Goal: Transaction & Acquisition: Obtain resource

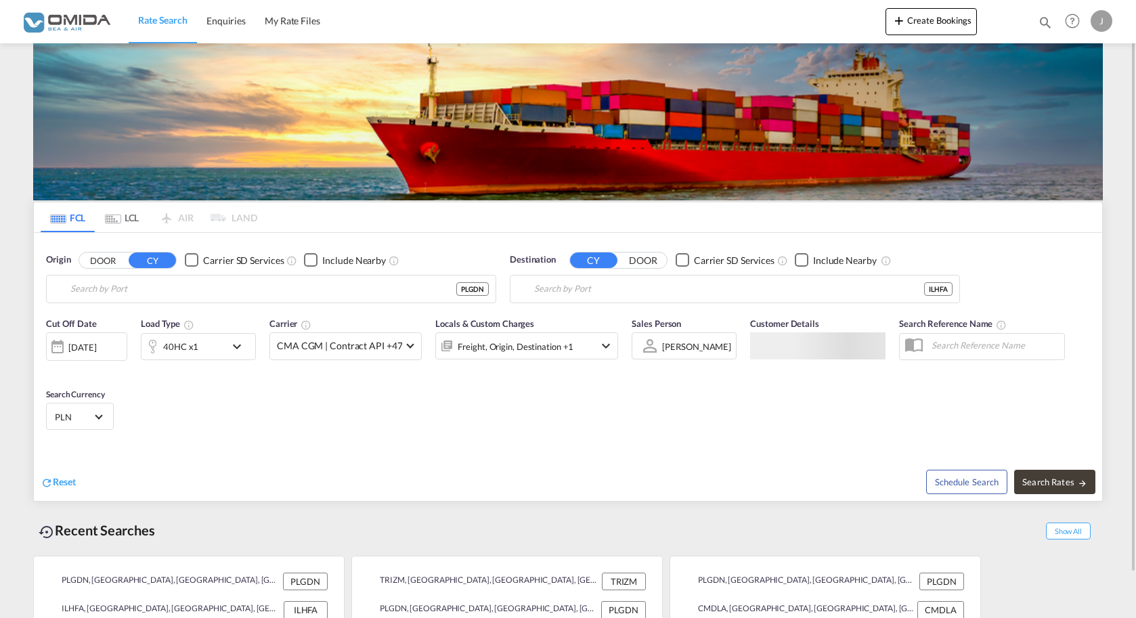
type input "Gdansk, PLGDN"
click at [628, 293] on input "[GEOGRAPHIC_DATA], [GEOGRAPHIC_DATA]" at bounding box center [729, 289] width 390 height 20
click at [534, 279] on input "[GEOGRAPHIC_DATA], [GEOGRAPHIC_DATA]" at bounding box center [743, 289] width 418 height 20
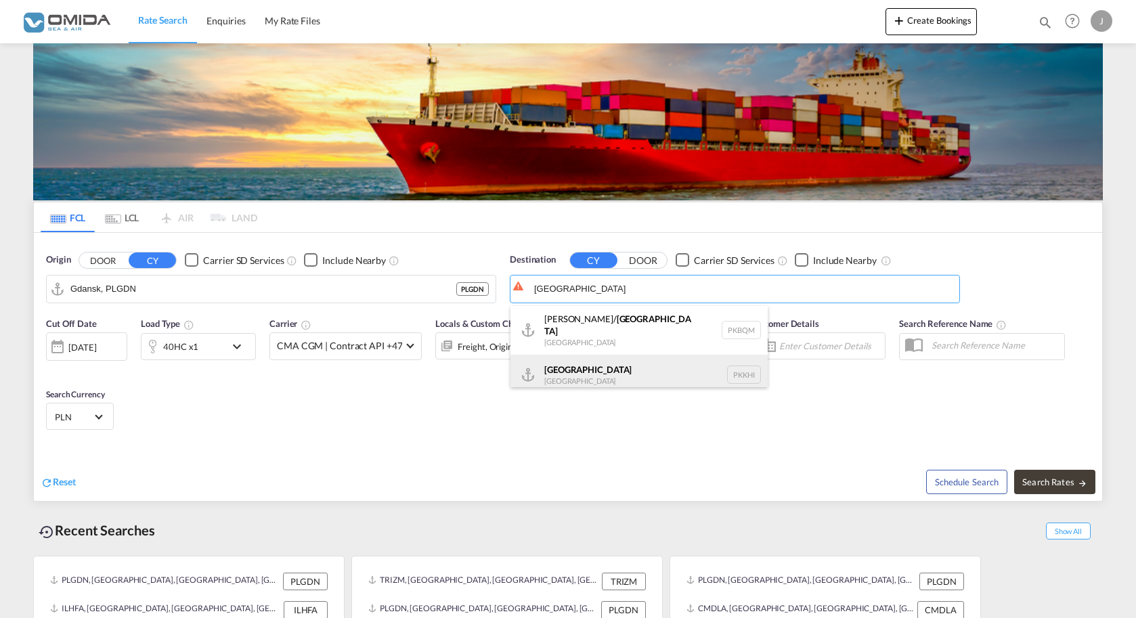
click at [583, 380] on div "Karachi [GEOGRAPHIC_DATA] PKKHI" at bounding box center [638, 375] width 257 height 41
type input "[GEOGRAPHIC_DATA], PKKHI"
click at [585, 364] on div "Locals & Custom Charges Freight, Origin, Destination +1" at bounding box center [526, 345] width 183 height 57
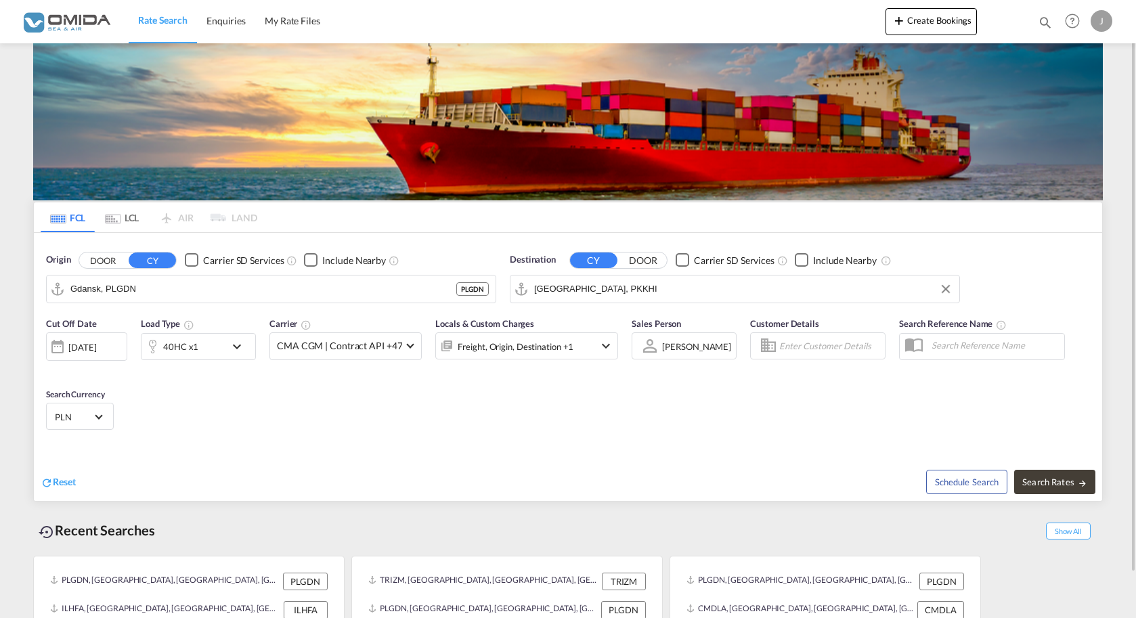
click at [171, 335] on div "40HC x1" at bounding box center [183, 346] width 84 height 27
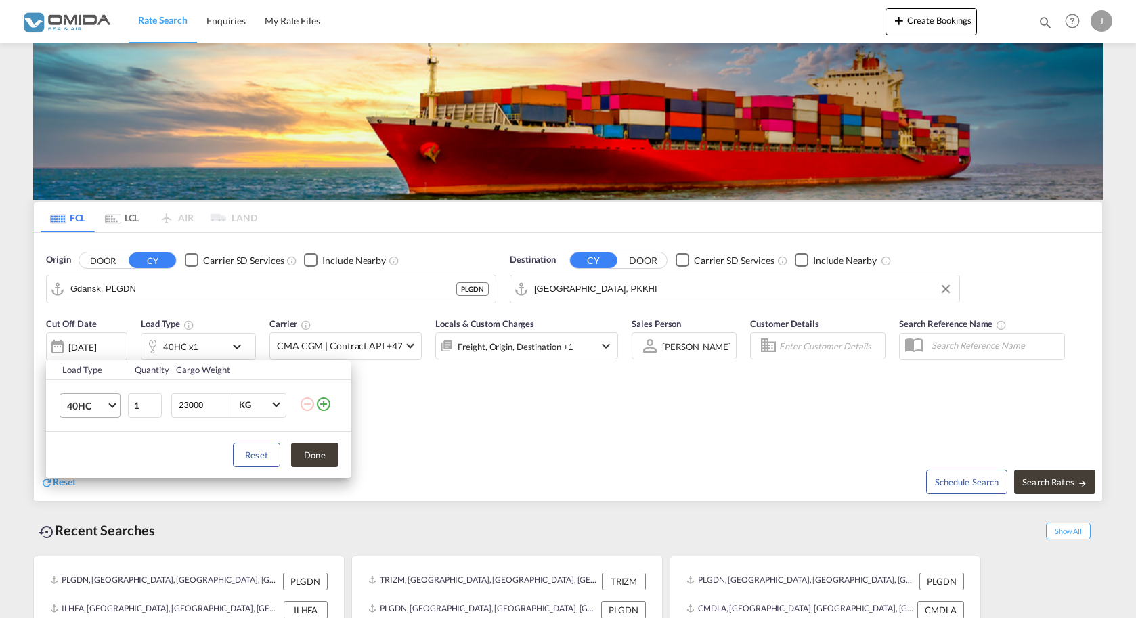
click at [115, 405] on span "Choose: \a40HC" at bounding box center [111, 403] width 7 height 7
click at [93, 343] on md-option "20GP" at bounding box center [102, 341] width 92 height 32
click at [186, 403] on input "23000" at bounding box center [204, 405] width 54 height 23
type input "27000"
click at [1079, 473] on div "Load Type Quantity Cargo Weight 20GP 1 27000 KG KG Load type addition is restri…" at bounding box center [568, 309] width 1136 height 618
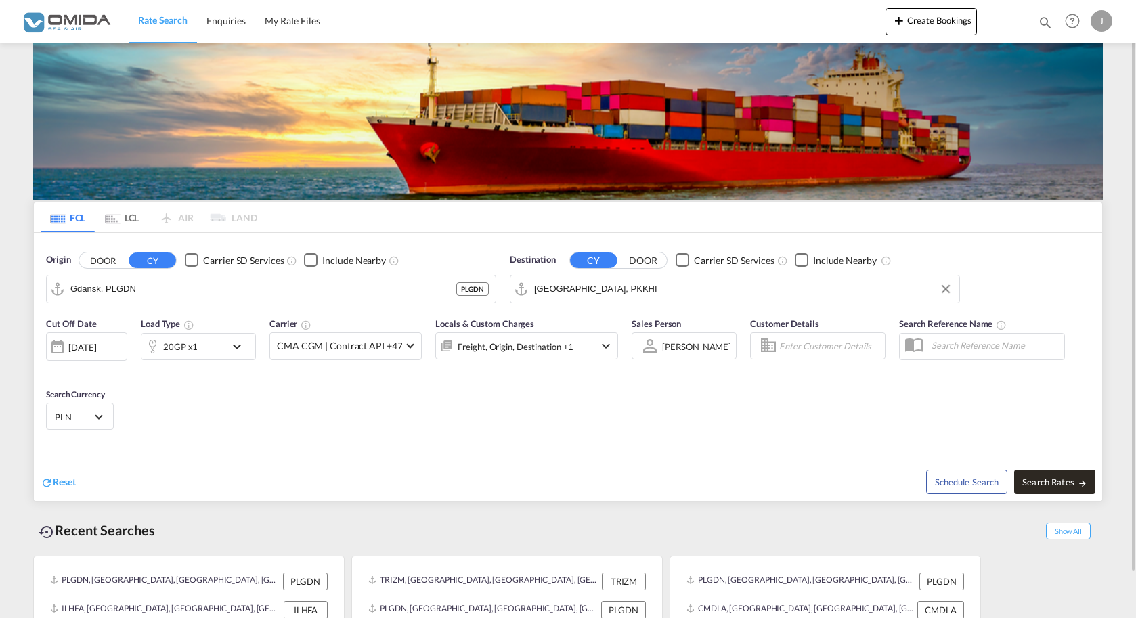
click at [1074, 482] on span "Search Rates" at bounding box center [1054, 482] width 65 height 11
type input "PLGDN to PKKHI / [DATE]"
